Goal: Information Seeking & Learning: Find specific fact

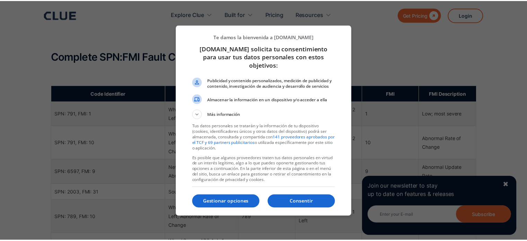
scroll to position [346, 0]
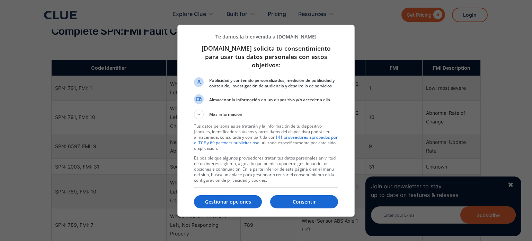
click at [295, 195] on button "Consentir" at bounding box center [304, 201] width 68 height 13
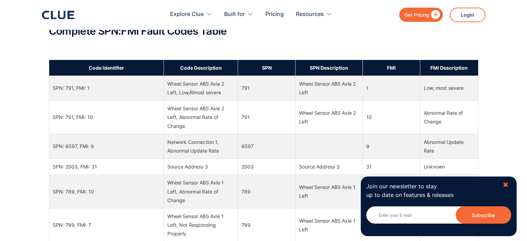
click at [506, 184] on div "✖" at bounding box center [505, 184] width 6 height 9
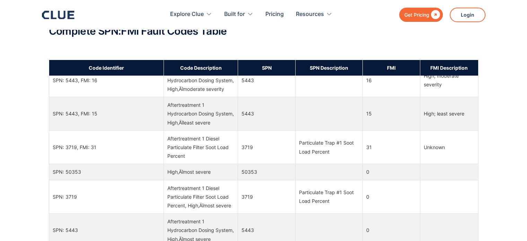
scroll to position [346, 0]
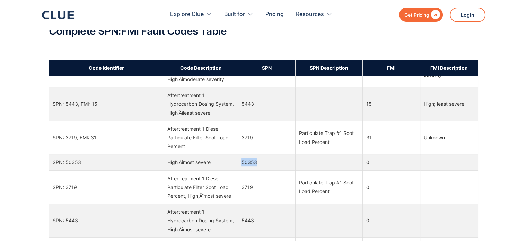
drag, startPoint x: 258, startPoint y: 160, endPoint x: 241, endPoint y: 160, distance: 17.0
click at [241, 160] on td "50353" at bounding box center [266, 162] width 57 height 16
copy td "50353"
click at [244, 160] on td "50353" at bounding box center [266, 162] width 57 height 16
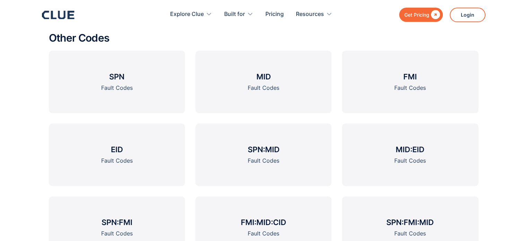
scroll to position [833, 0]
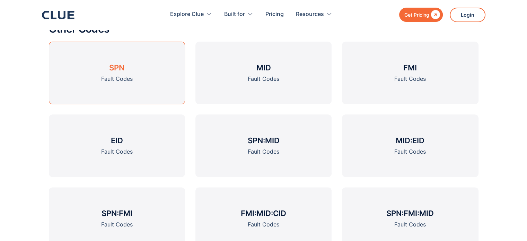
click at [122, 77] on div "Fault Codes" at bounding box center [117, 78] width 32 height 9
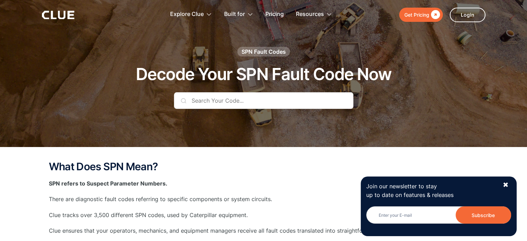
scroll to position [15, 0]
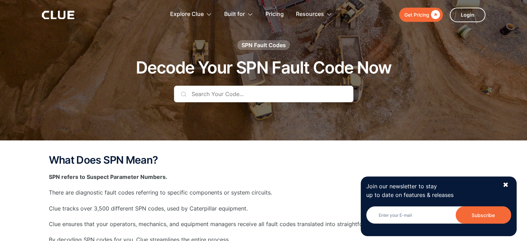
click at [227, 92] on input "text" at bounding box center [263, 94] width 179 height 17
paste input "586500"
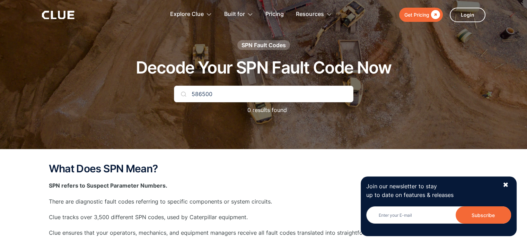
drag, startPoint x: 252, startPoint y: 86, endPoint x: 182, endPoint y: 92, distance: 69.9
click at [182, 92] on div "586500" at bounding box center [263, 94] width 179 height 17
paste input "22008"
click at [190, 93] on input "522008" at bounding box center [263, 94] width 179 height 17
type input "SPN 522008"
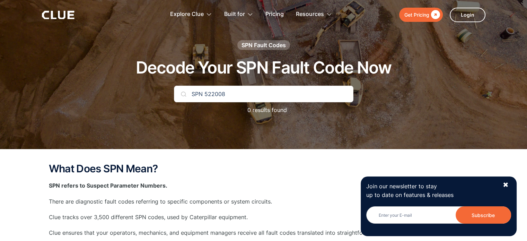
click at [305, 113] on div "SPN 522008 0 results found" at bounding box center [263, 104] width 179 height 36
drag, startPoint x: 228, startPoint y: 96, endPoint x: 194, endPoint y: 94, distance: 34.7
click at [193, 95] on input "SPN 522008" at bounding box center [263, 94] width 179 height 17
